Goal: Task Accomplishment & Management: Use online tool/utility

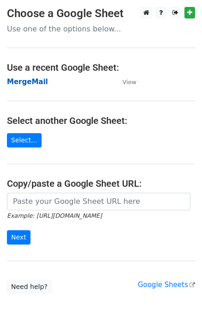
click at [38, 80] on strong "MergeMail" at bounding box center [27, 82] width 41 height 8
click at [30, 83] on strong "MergeMail" at bounding box center [27, 82] width 41 height 8
click at [28, 81] on strong "MergeMail" at bounding box center [27, 82] width 41 height 8
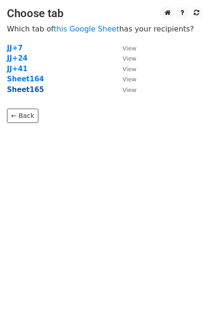
click at [26, 93] on strong "Sheet165" at bounding box center [25, 89] width 37 height 8
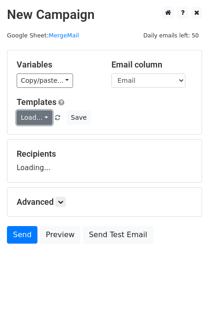
click at [39, 115] on link "Load..." at bounding box center [35, 117] width 36 height 14
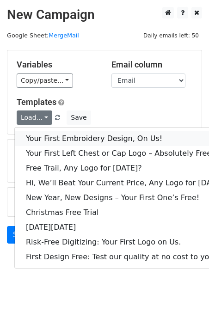
click at [65, 140] on link "Your First Embroidery Design, On Us!" at bounding box center [126, 138] width 223 height 15
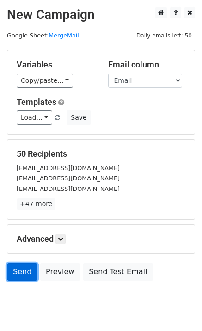
click at [12, 272] on link "Send" at bounding box center [22, 272] width 31 height 18
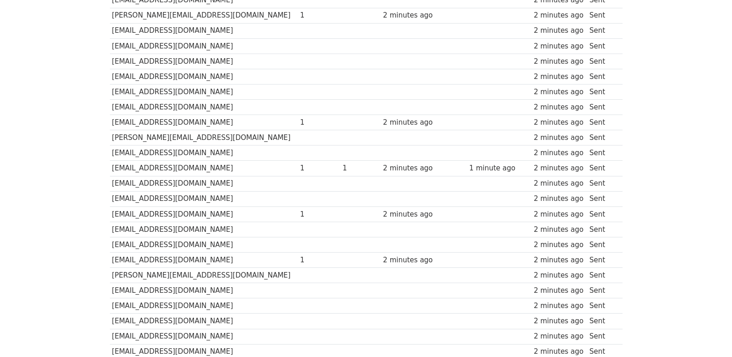
scroll to position [616, 0]
